Goal: Find specific page/section: Find specific page/section

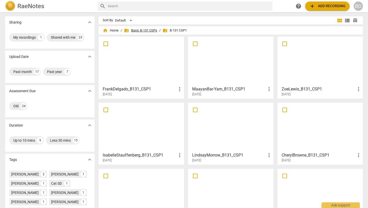
click at [148, 31] on span "folder_shared Basic B-131 CSPs" at bounding box center [140, 30] width 33 height 5
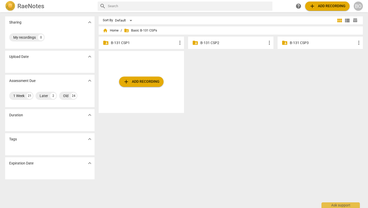
click at [204, 42] on p "B-131 CSP2" at bounding box center [234, 42] width 66 height 5
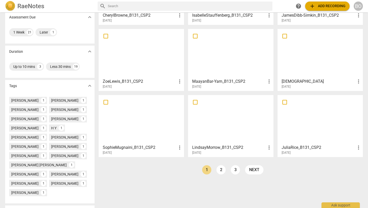
scroll to position [78, 0]
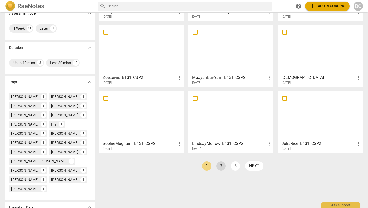
click at [204, 165] on link "2" at bounding box center [221, 165] width 9 height 9
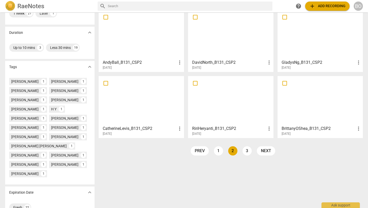
scroll to position [105, 0]
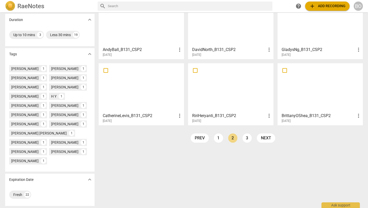
click at [204, 114] on h3 "BrittanyOShea_B131_CSP2" at bounding box center [319, 116] width 74 height 6
